Goal: Navigation & Orientation: Find specific page/section

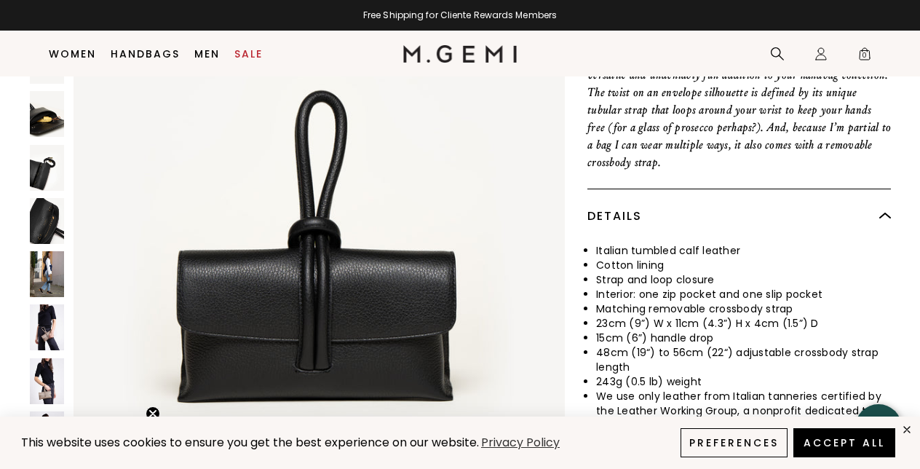
scroll to position [119, 0]
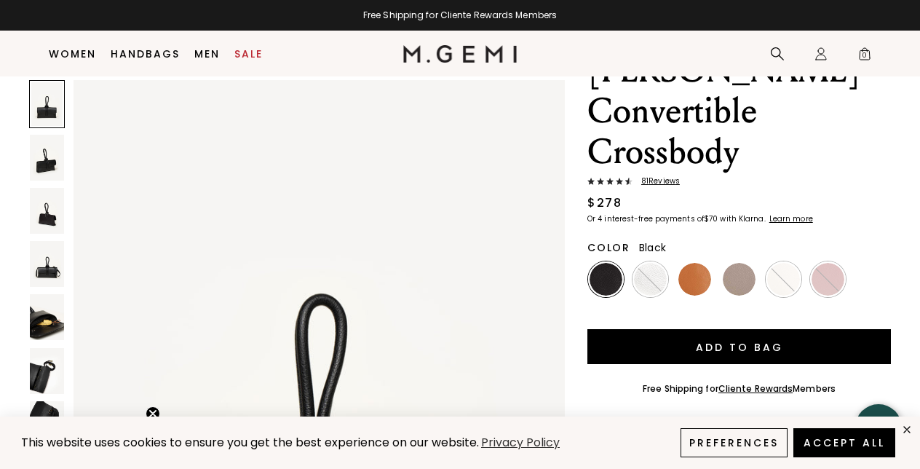
drag, startPoint x: 921, startPoint y: 48, endPoint x: 887, endPoint y: 16, distance: 46.3
click at [889, 17] on html "This website uses cookies to ensure you get the best experience on our website.…" at bounding box center [460, 115] width 920 height 469
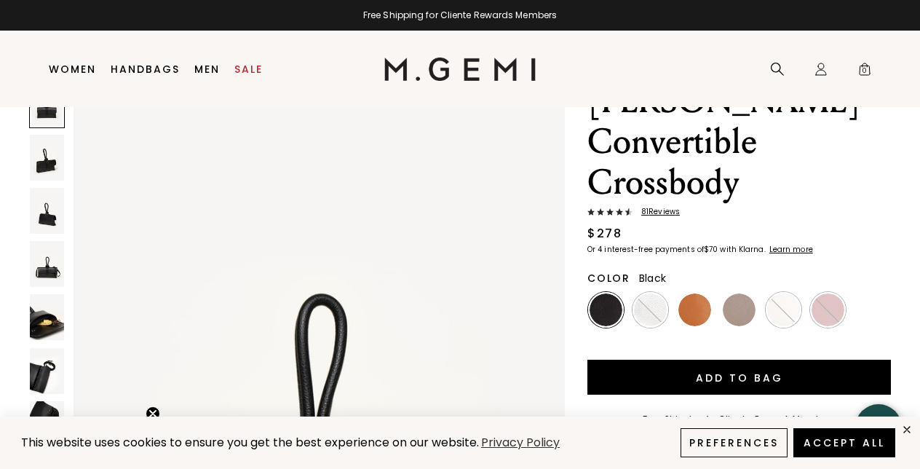
scroll to position [0, 0]
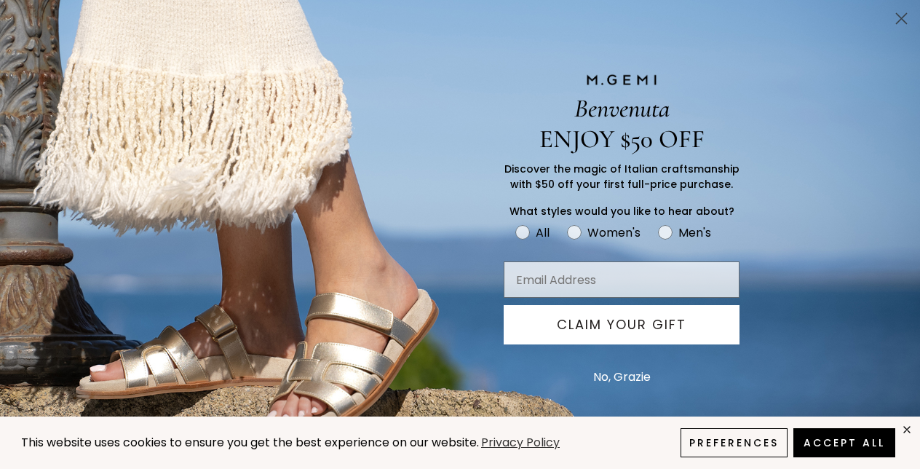
click at [907, 17] on circle "Close dialog" at bounding box center [902, 19] width 24 height 24
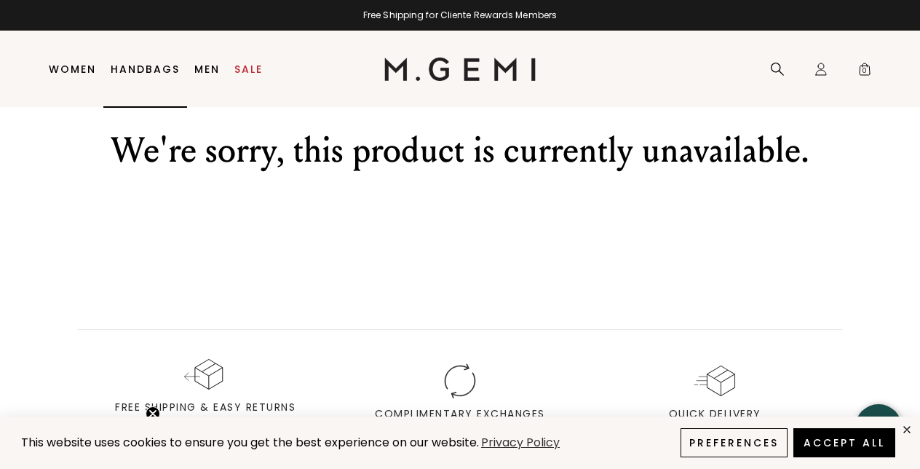
click at [132, 74] on link "Handbags" at bounding box center [145, 69] width 69 height 12
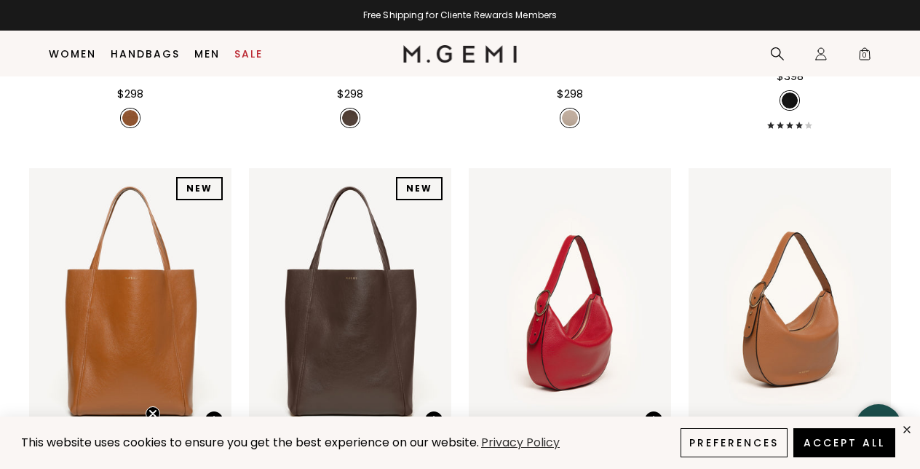
scroll to position [1024, 0]
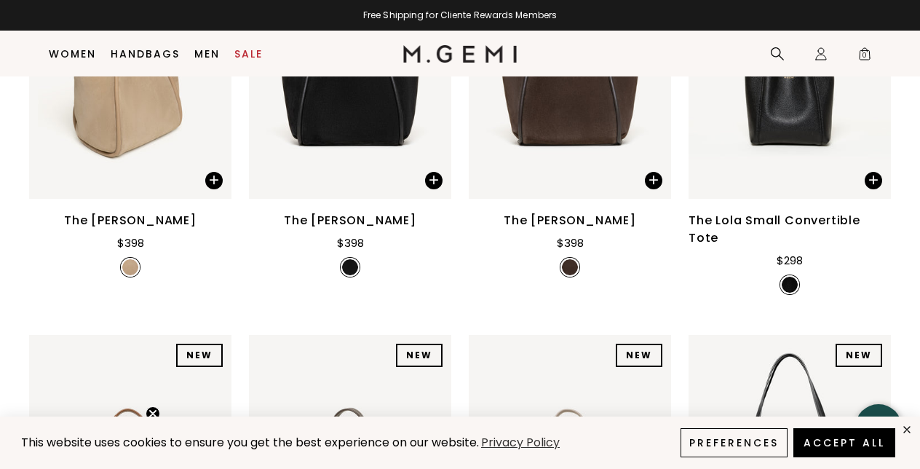
drag, startPoint x: 925, startPoint y: 29, endPoint x: 931, endPoint y: 417, distance: 388.0
